Goal: Task Accomplishment & Management: Use online tool/utility

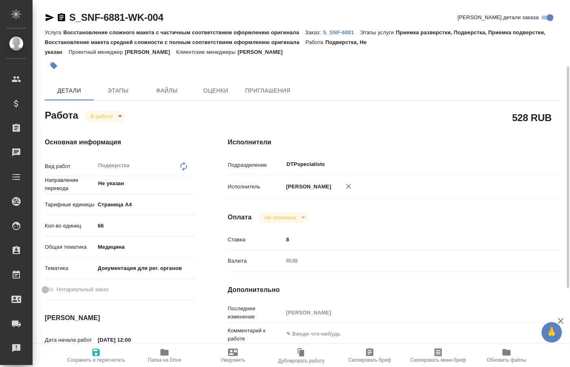
scroll to position [42, 0]
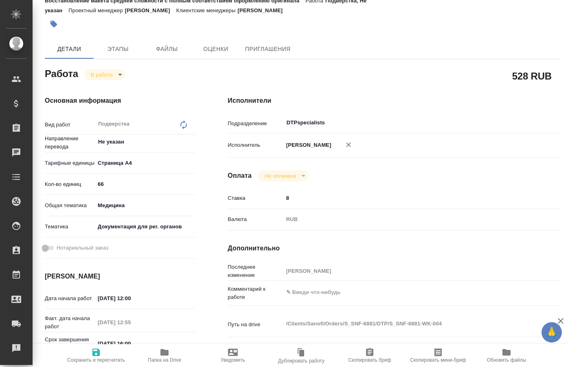
click at [115, 75] on body "🙏 .cls-1 fill:#fff; AWATERA Kucherenko Oksana Клиенты Спецификации Заказы 0 Чат…" at bounding box center [285, 183] width 570 height 367
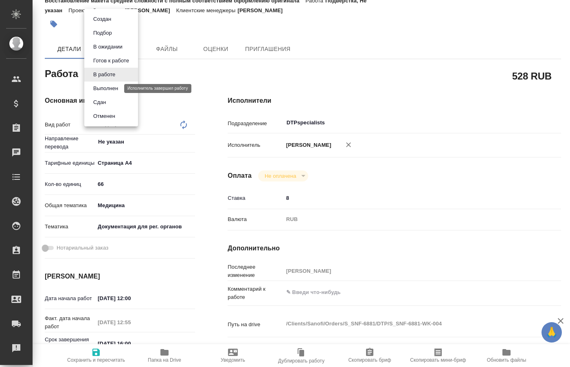
click at [108, 87] on button "Выполнен" at bounding box center [106, 88] width 30 height 9
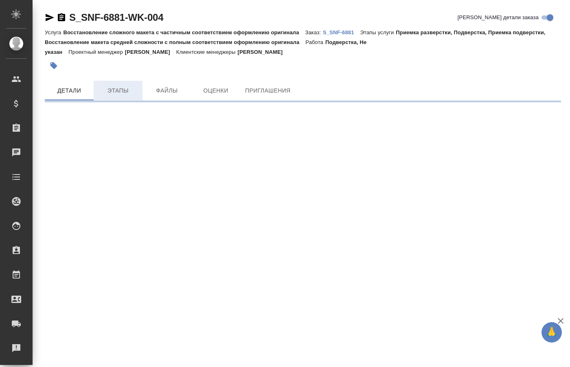
scroll to position [0, 0]
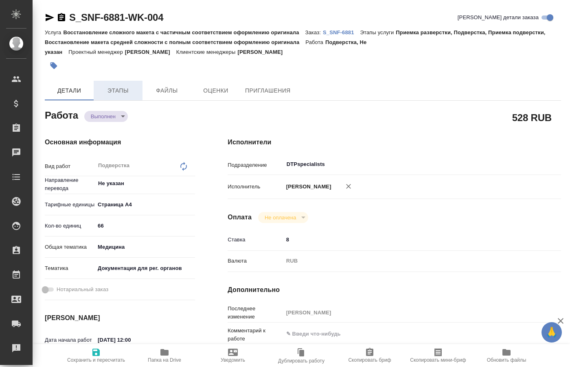
type textarea "x"
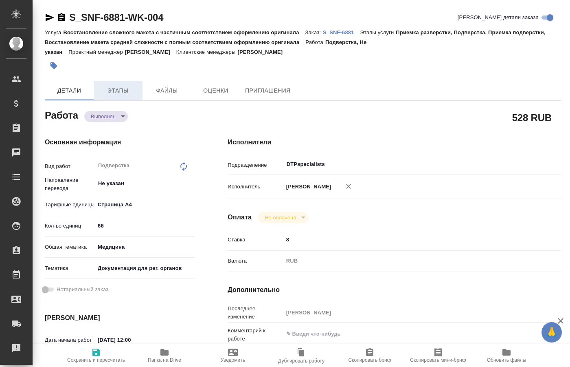
type textarea "x"
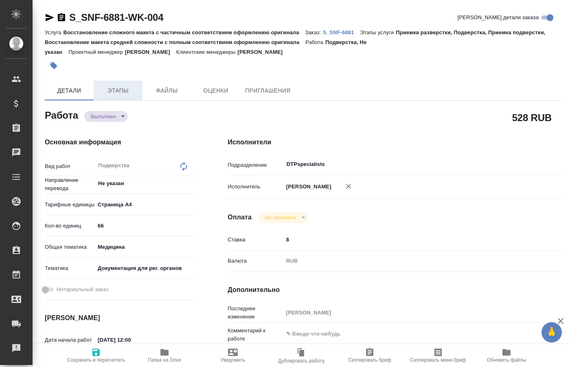
type textarea "x"
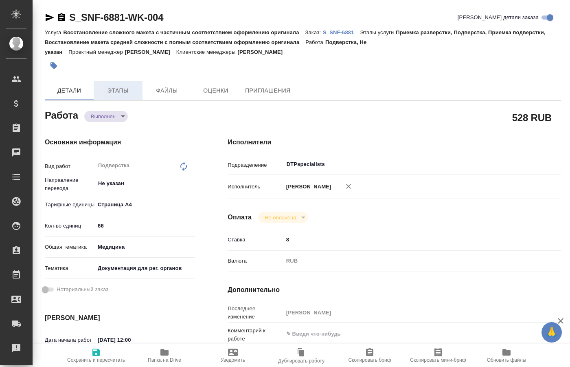
type textarea "x"
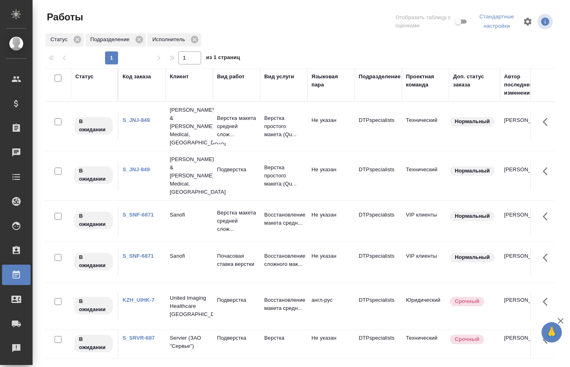
scroll to position [29, 0]
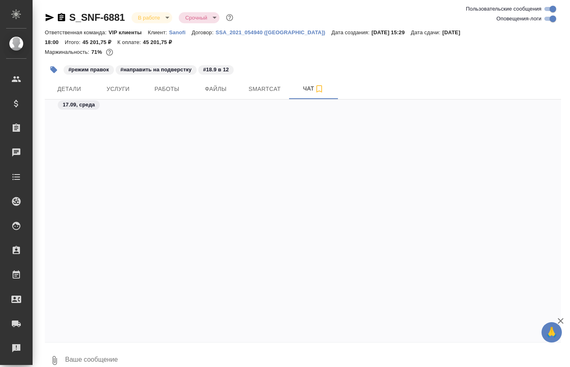
scroll to position [7860, 0]
